Goal: Transaction & Acquisition: Download file/media

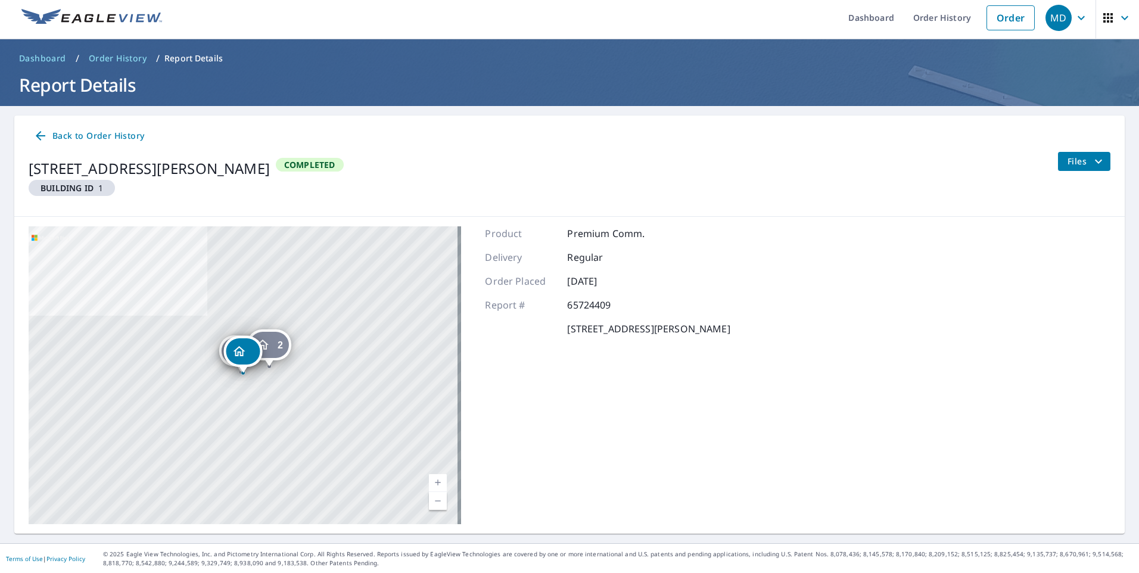
scroll to position [5, 0]
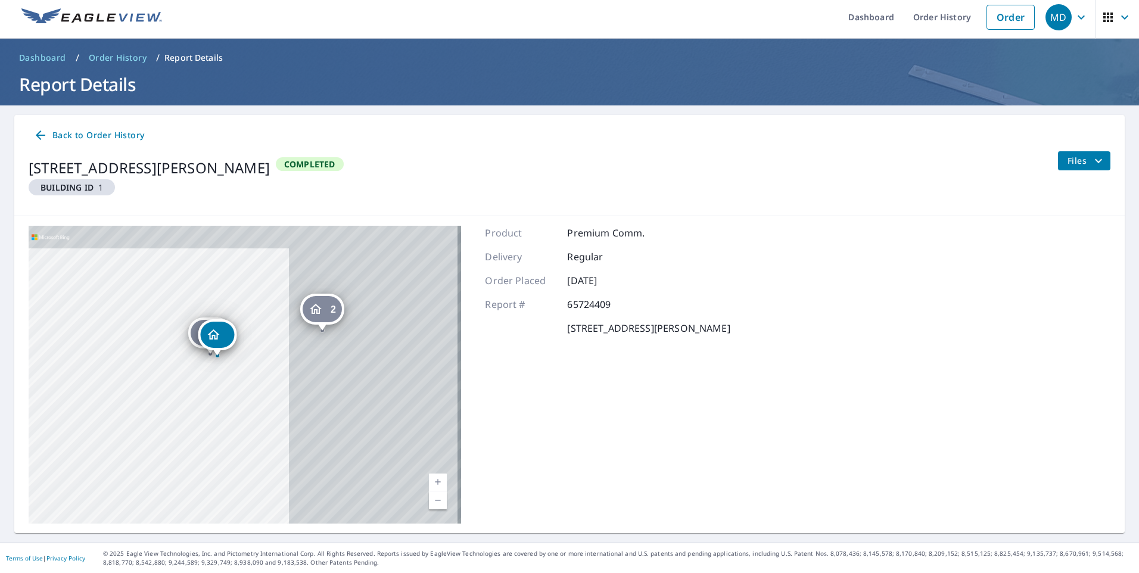
drag, startPoint x: 329, startPoint y: 359, endPoint x: 108, endPoint y: 387, distance: 222.9
click at [108, 387] on div "1 75 [GEOGRAPHIC_DATA][PERSON_NAME] 2 [GEOGRAPHIC_DATA][PERSON_NAME][PERSON_NAM…" at bounding box center [245, 375] width 433 height 298
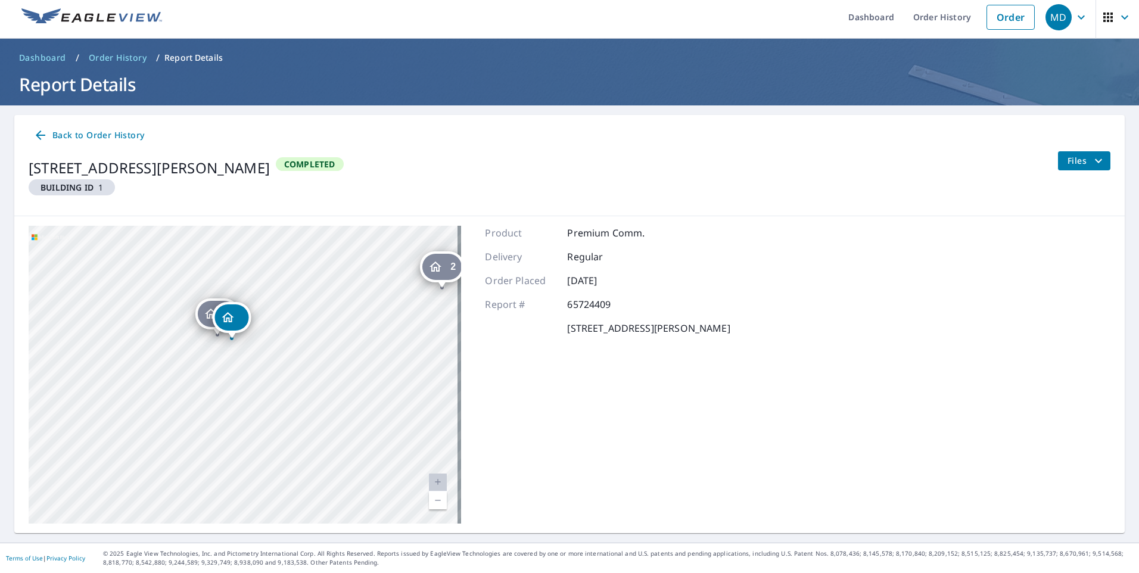
click at [234, 322] on icon "Dropped pin, building , Residential property, 75 9 MILE RD BROCK, ON L0K1A0" at bounding box center [228, 317] width 14 height 14
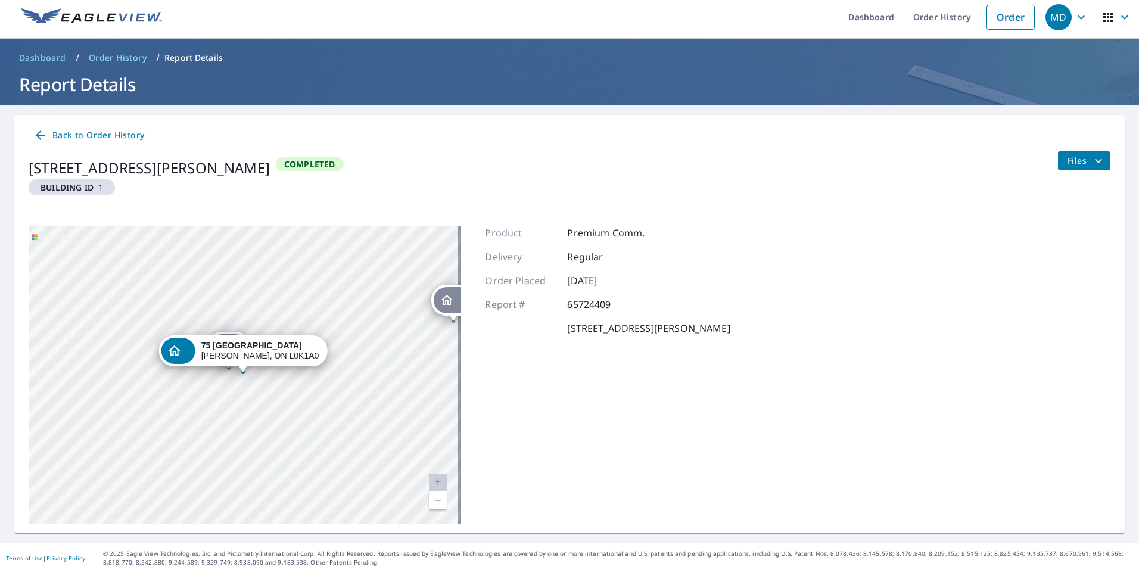
click at [257, 360] on div "[STREET_ADDRESS][PERSON_NAME]" at bounding box center [260, 351] width 118 height 20
click at [241, 349] on icon "Dropped pin, building , Residential property, 75 9 MILE RD BROCK, ON L0K1A0" at bounding box center [240, 351] width 12 height 10
click at [181, 350] on icon "Dropped pin, building , Residential property, 75 9 MILE RD BROCK, ON L0K1A0" at bounding box center [175, 351] width 12 height 10
click at [240, 355] on icon "Dropped pin, building , Residential property, 75 9 MILE RD BROCK, ON L0K1A0" at bounding box center [240, 351] width 12 height 10
click at [241, 372] on div "Dropped pin, building , Residential property, 75 9 MILE RD BROCK, ON L0K1A0" at bounding box center [242, 366] width 15 height 12
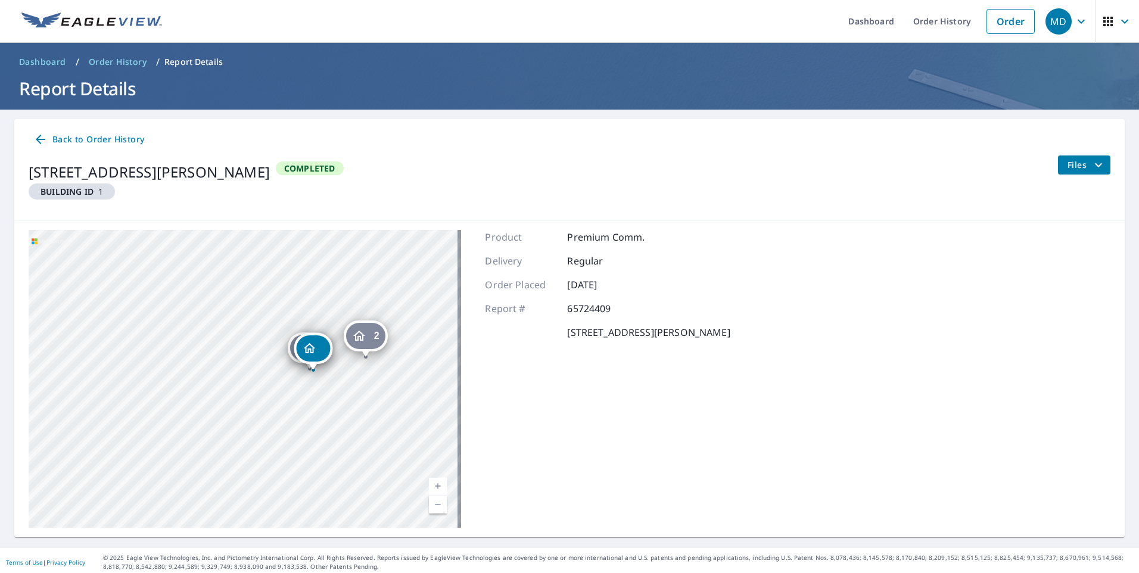
scroll to position [0, 0]
click at [1103, 163] on div "Back to Order History [STREET_ADDRESS][PERSON_NAME] Building ID 1 Completed Fil…" at bounding box center [569, 170] width 1111 height 101
click at [1097, 164] on button "Files" at bounding box center [1084, 165] width 53 height 19
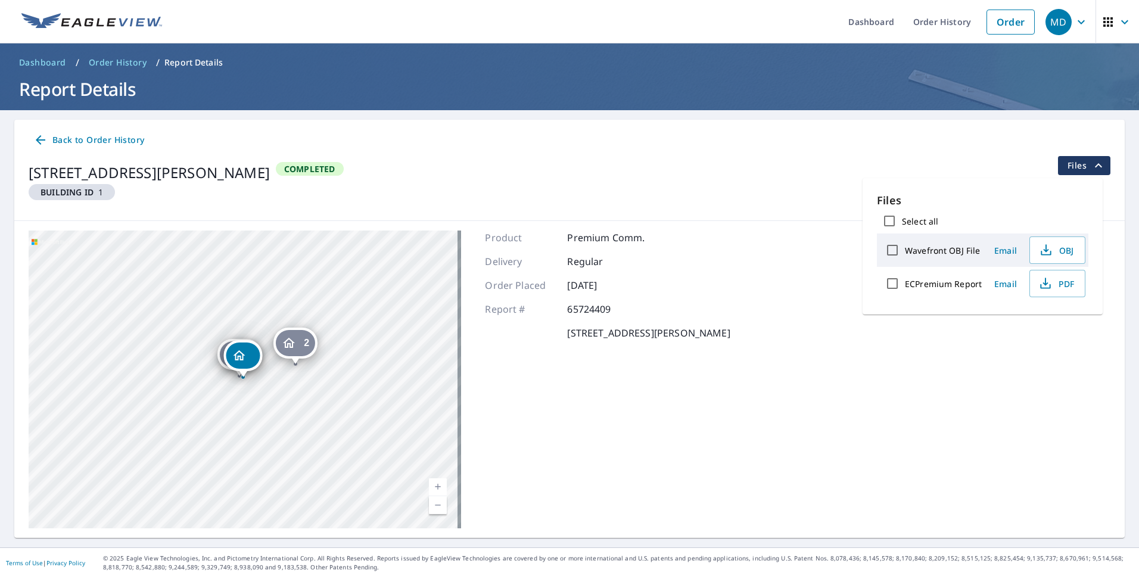
click at [929, 283] on label "ECPremium Report" at bounding box center [943, 283] width 77 height 11
click at [905, 283] on input "ECPremium Report" at bounding box center [892, 283] width 25 height 25
click at [929, 283] on label "ECPremium Report" at bounding box center [943, 283] width 77 height 11
click at [905, 283] on input "ECPremium Report" at bounding box center [892, 283] width 25 height 25
click at [966, 283] on label "ECPremium Report" at bounding box center [943, 283] width 77 height 11
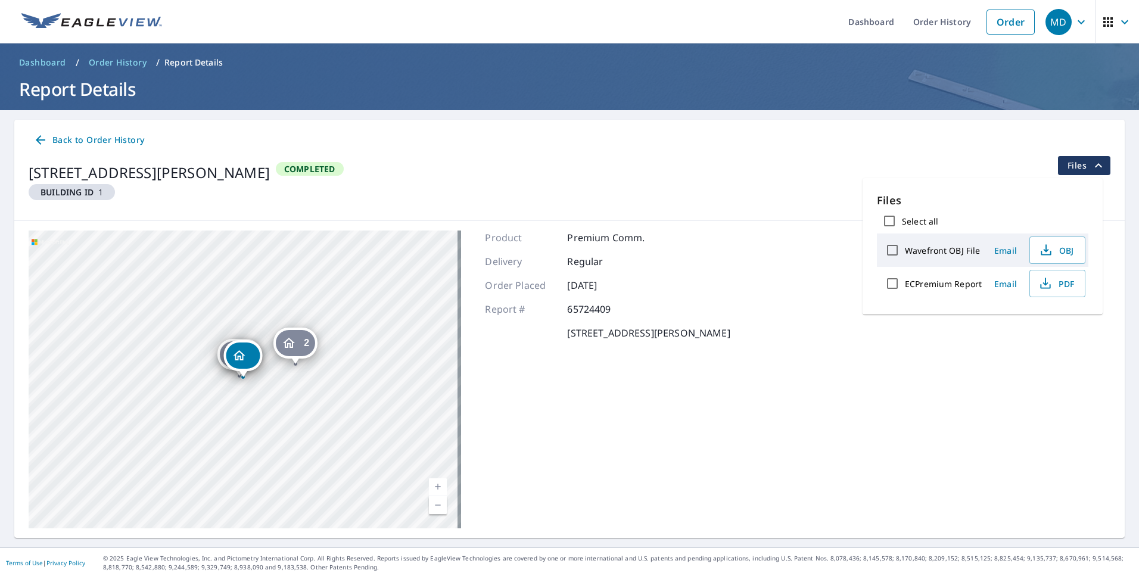
click at [905, 283] on input "ECPremium Report" at bounding box center [892, 283] width 25 height 25
checkbox input "true"
click at [63, 143] on span "Back to Order History" at bounding box center [88, 140] width 111 height 15
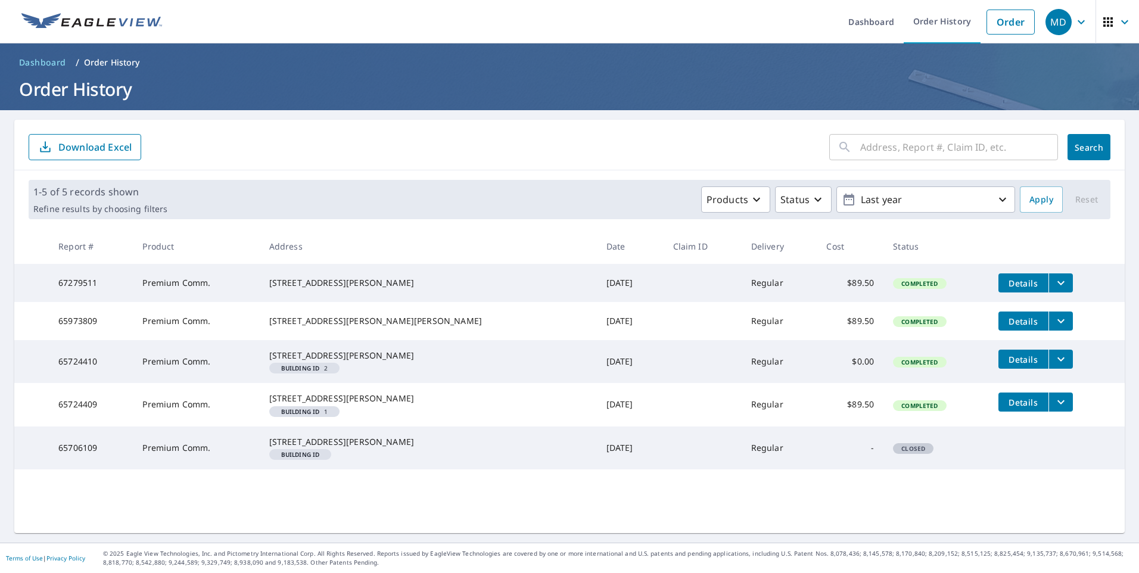
click at [1006, 365] on span "Details" at bounding box center [1024, 359] width 36 height 11
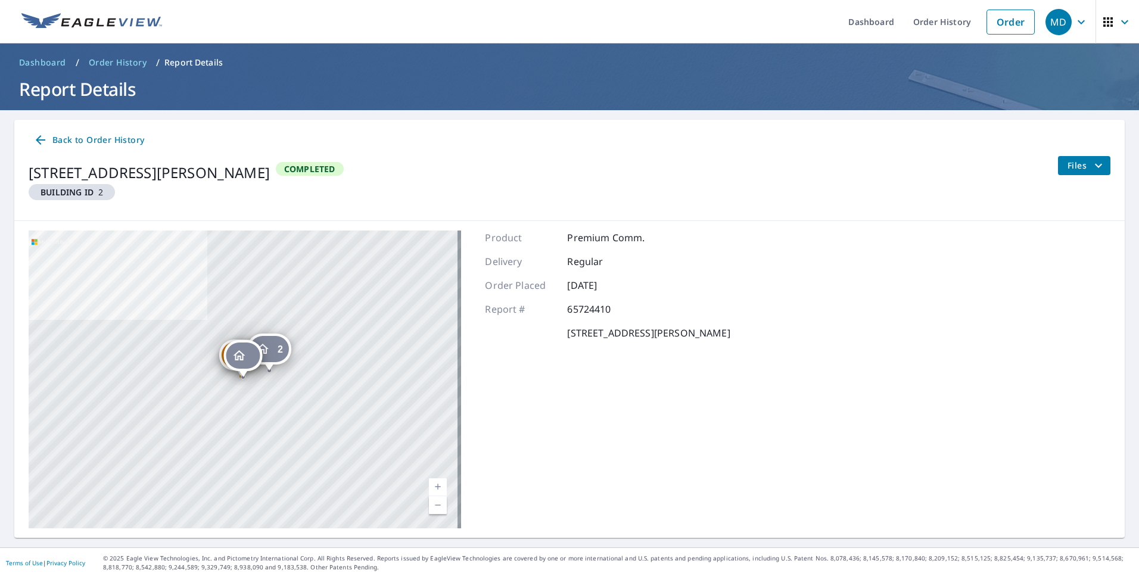
click at [1074, 167] on span "Files" at bounding box center [1087, 165] width 38 height 14
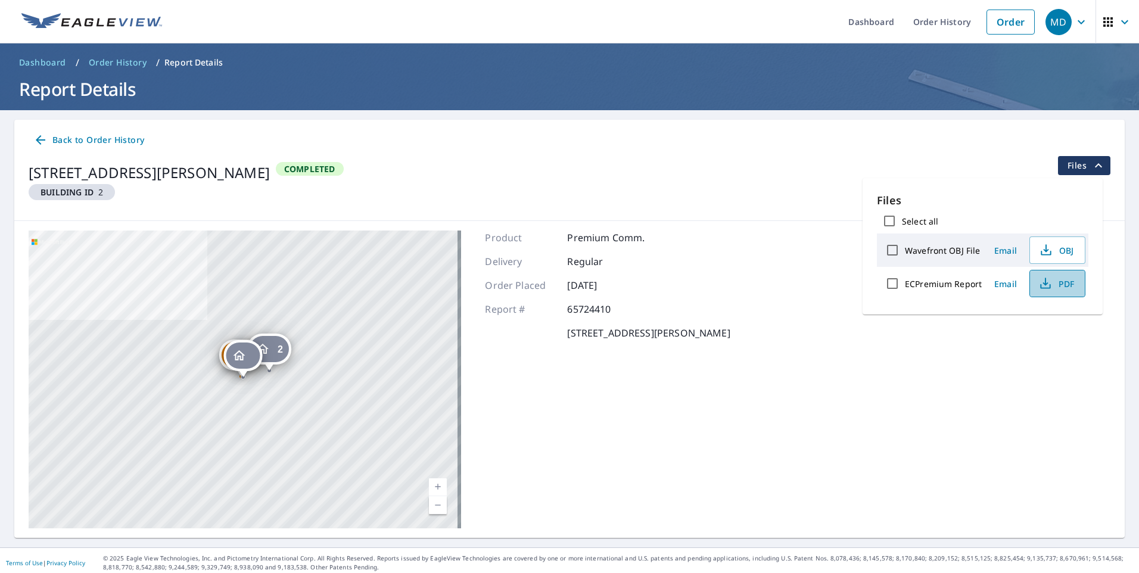
click at [1061, 278] on span "PDF" at bounding box center [1056, 283] width 38 height 14
